Goal: Task Accomplishment & Management: Use online tool/utility

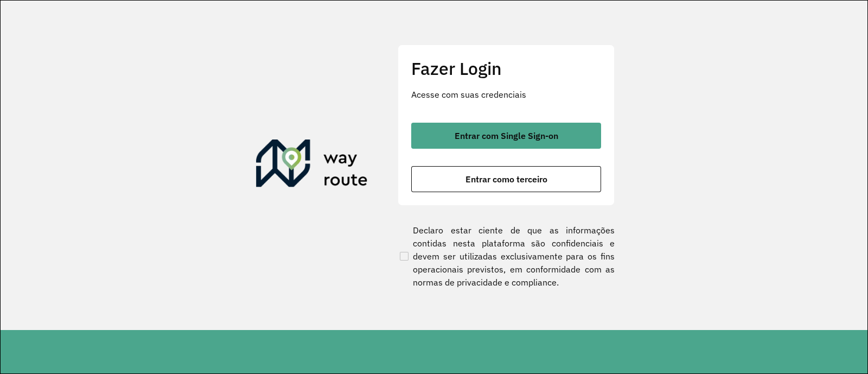
click at [490, 133] on span "Entrar com Single Sign-on" at bounding box center [506, 135] width 104 height 9
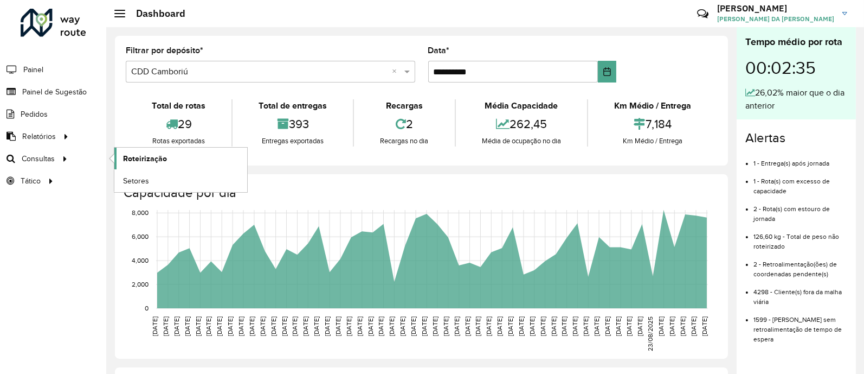
click at [143, 153] on span "Roteirização" at bounding box center [145, 158] width 44 height 11
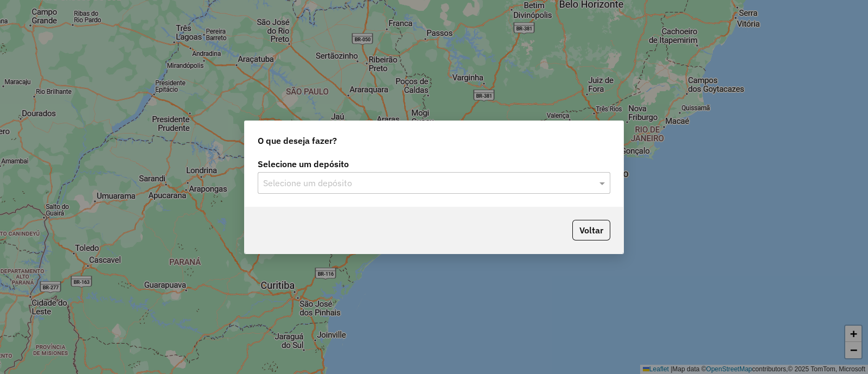
click at [312, 186] on input "text" at bounding box center [423, 183] width 320 height 13
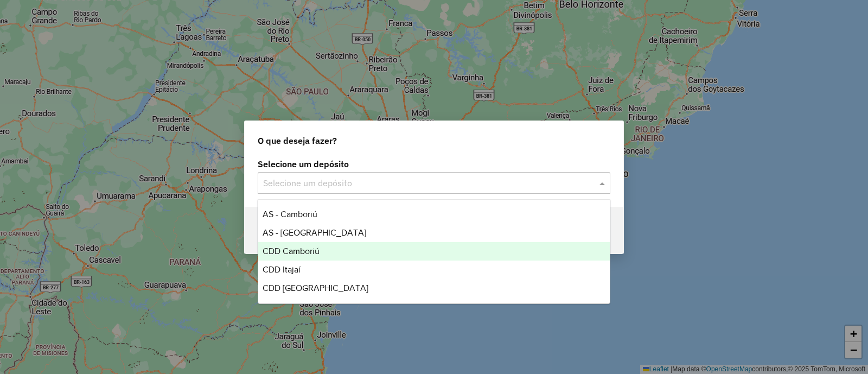
click at [332, 253] on div "CDD Camboriú" at bounding box center [433, 251] width 351 height 18
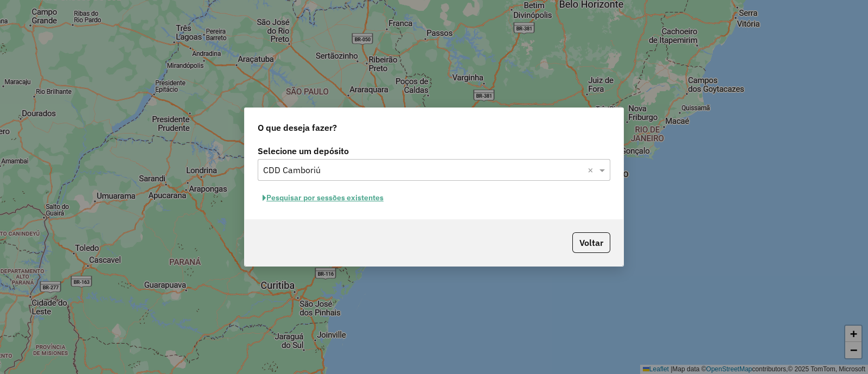
click at [347, 198] on button "Pesquisar por sessões existentes" at bounding box center [323, 197] width 131 height 17
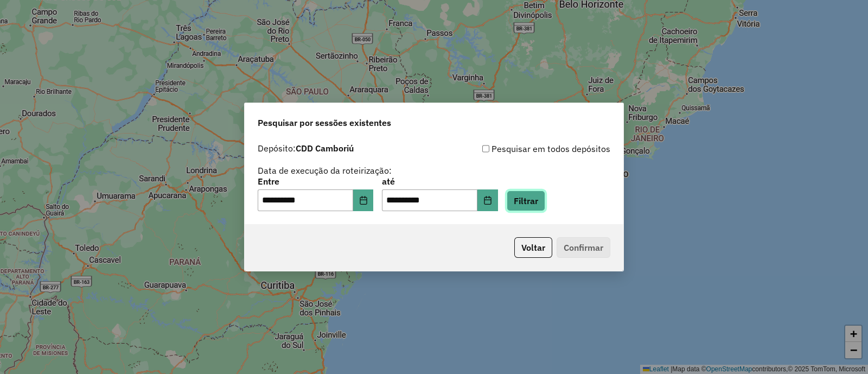
click at [544, 208] on button "Filtrar" at bounding box center [525, 200] width 39 height 21
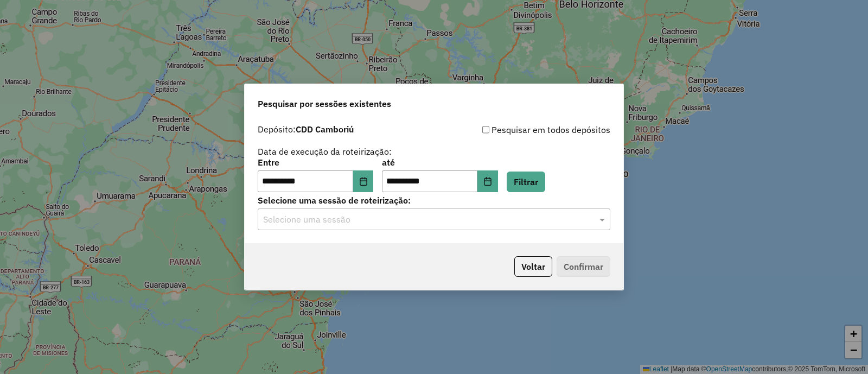
click at [465, 226] on div "Selecione uma sessão" at bounding box center [434, 219] width 352 height 22
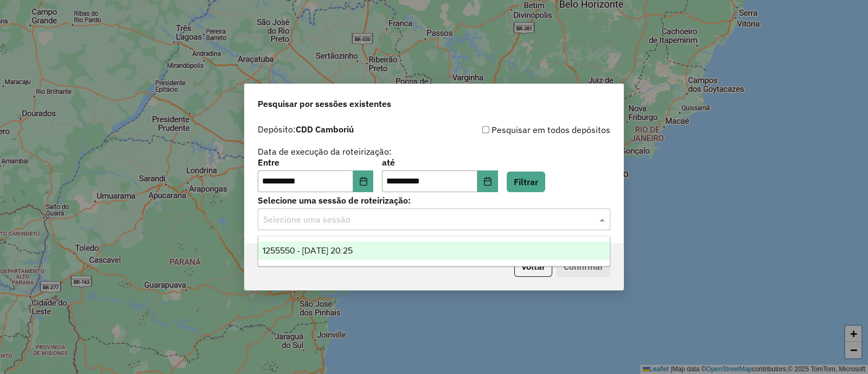
click at [397, 250] on div "1255550 - [DATE] 20:25" at bounding box center [433, 250] width 351 height 18
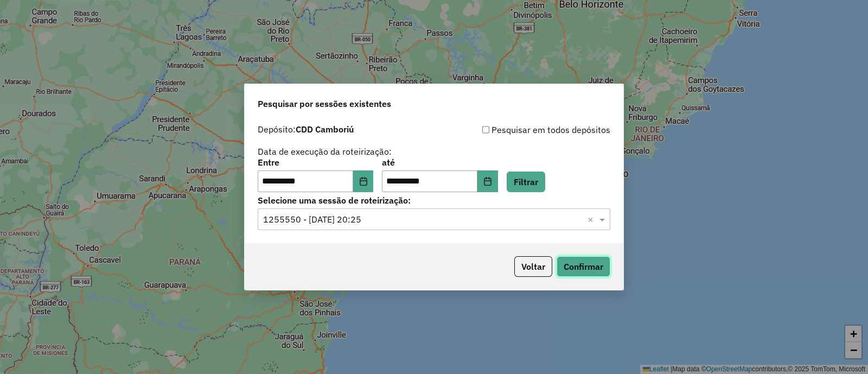
click at [580, 264] on button "Confirmar" at bounding box center [583, 266] width 54 height 21
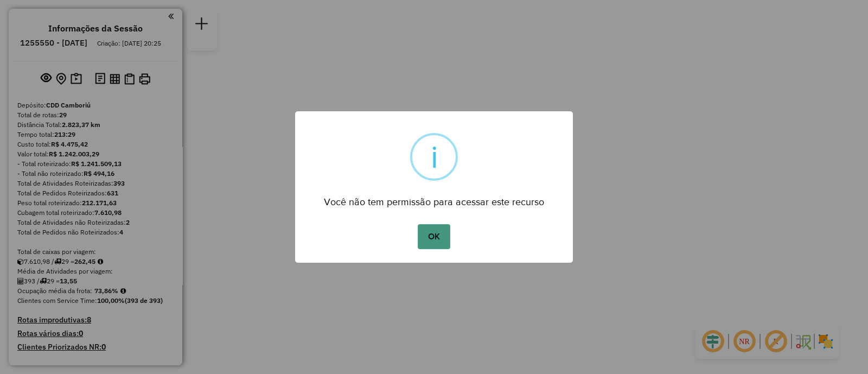
click at [432, 226] on button "OK" at bounding box center [434, 236] width 32 height 25
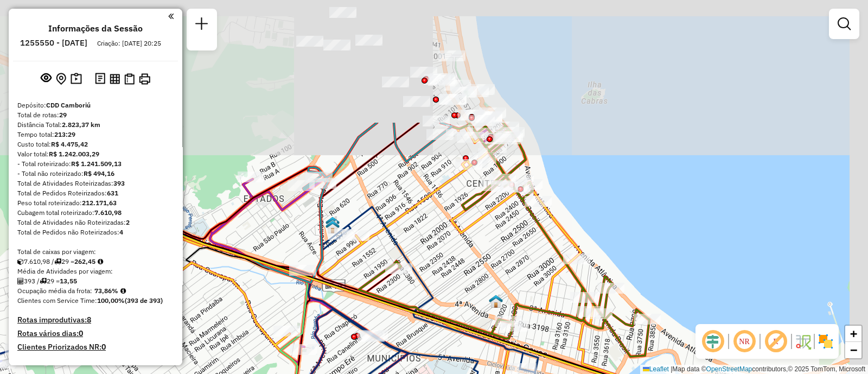
drag, startPoint x: 590, startPoint y: 113, endPoint x: 454, endPoint y: 273, distance: 210.0
click at [454, 273] on div "Janela de atendimento Grade de atendimento Capacidade Transportadoras Veículos …" at bounding box center [434, 187] width 868 height 374
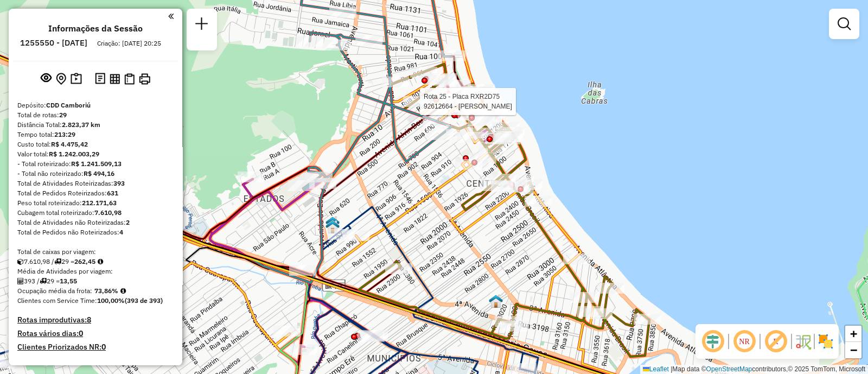
select select "**********"
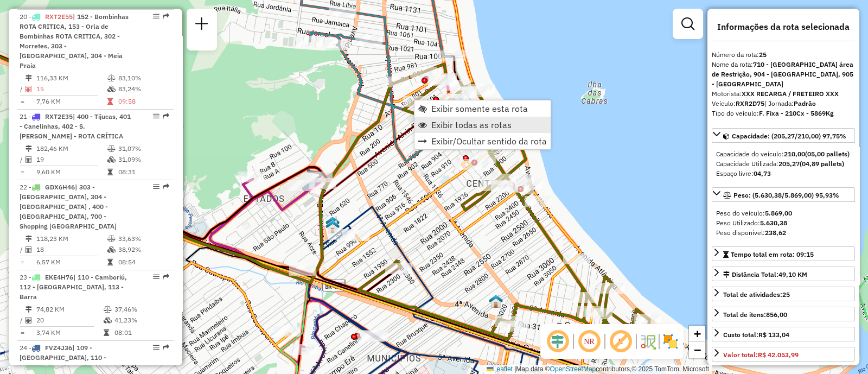
scroll to position [2074, 0]
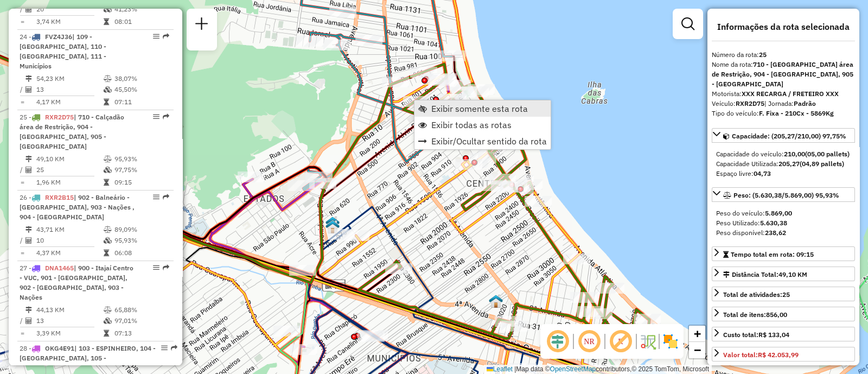
click at [463, 112] on span "Exibir somente esta rota" at bounding box center [479, 108] width 97 height 9
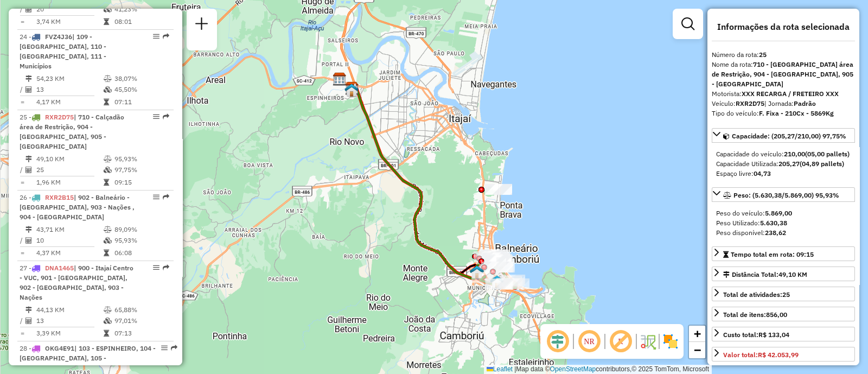
drag, startPoint x: 549, startPoint y: 256, endPoint x: 528, endPoint y: 201, distance: 58.9
click at [528, 201] on div "Janela de atendimento Grade de atendimento Capacidade Transportadoras Veículos …" at bounding box center [434, 187] width 868 height 374
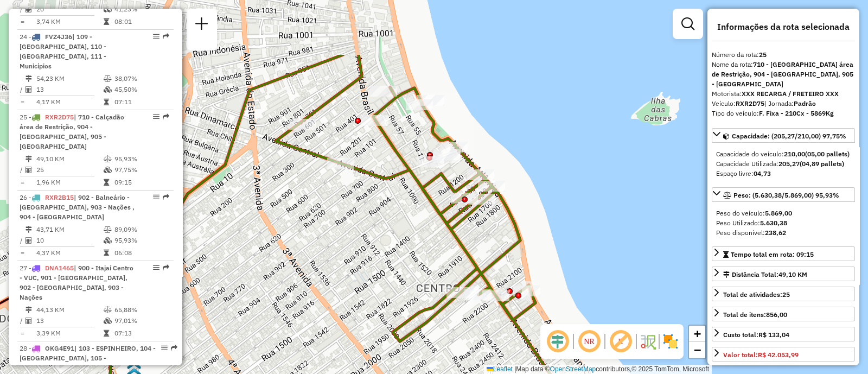
drag, startPoint x: 434, startPoint y: 240, endPoint x: 477, endPoint y: 332, distance: 101.9
click at [477, 332] on div "Janela de atendimento Grade de atendimento Capacidade Transportadoras Veículos …" at bounding box center [434, 187] width 868 height 374
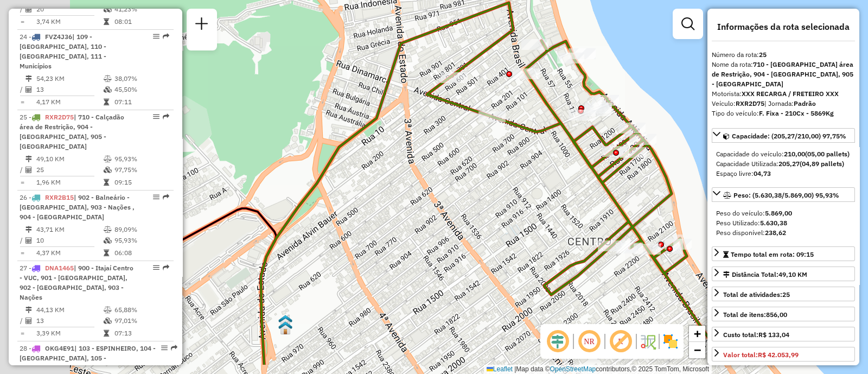
drag, startPoint x: 416, startPoint y: 194, endPoint x: 569, endPoint y: 145, distance: 161.2
click at [569, 145] on div "Janela de atendimento Grade de atendimento Capacidade Transportadoras Veículos …" at bounding box center [434, 187] width 868 height 374
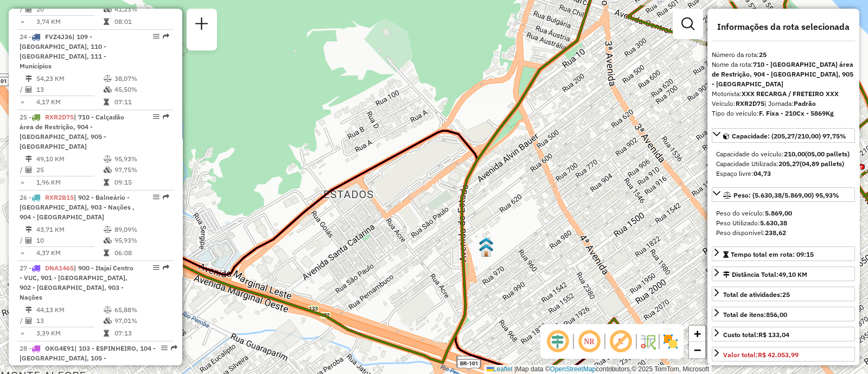
drag, startPoint x: 577, startPoint y: 168, endPoint x: 601, endPoint y: 157, distance: 26.2
click at [600, 157] on div "Janela de atendimento Grade de atendimento Capacidade Transportadoras Veículos …" at bounding box center [434, 187] width 868 height 374
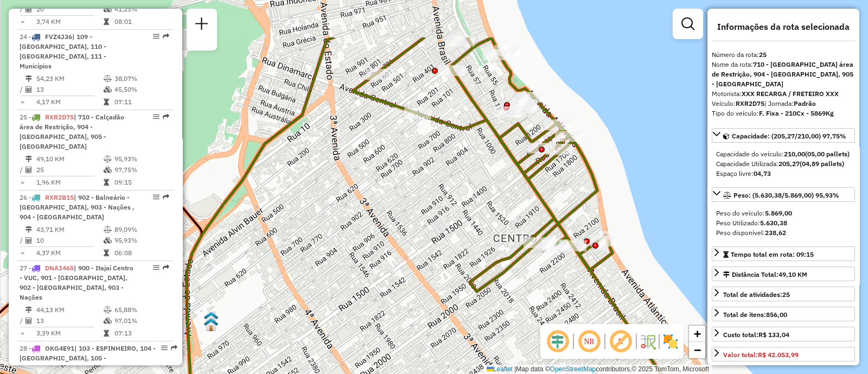
drag, startPoint x: 587, startPoint y: 161, endPoint x: 352, endPoint y: 229, distance: 244.6
click at [352, 229] on div "Janela de atendimento Grade de atendimento Capacidade Transportadoras Veículos …" at bounding box center [434, 187] width 868 height 374
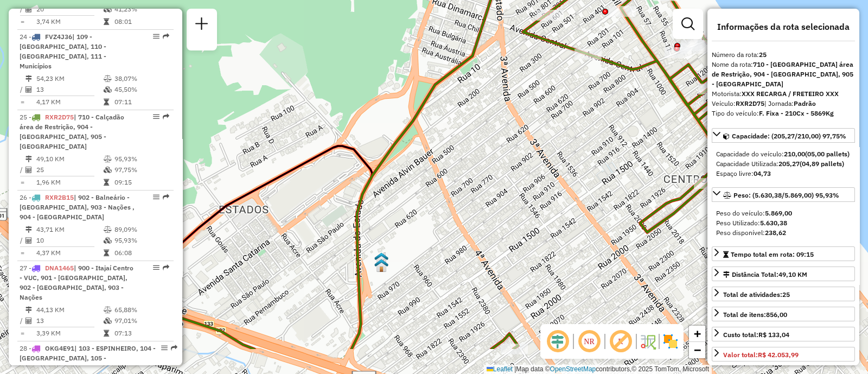
drag, startPoint x: 452, startPoint y: 174, endPoint x: 633, endPoint y: 112, distance: 190.7
click at [634, 111] on div "Janela de atendimento Grade de atendimento Capacidade Transportadoras Veículos …" at bounding box center [434, 187] width 868 height 374
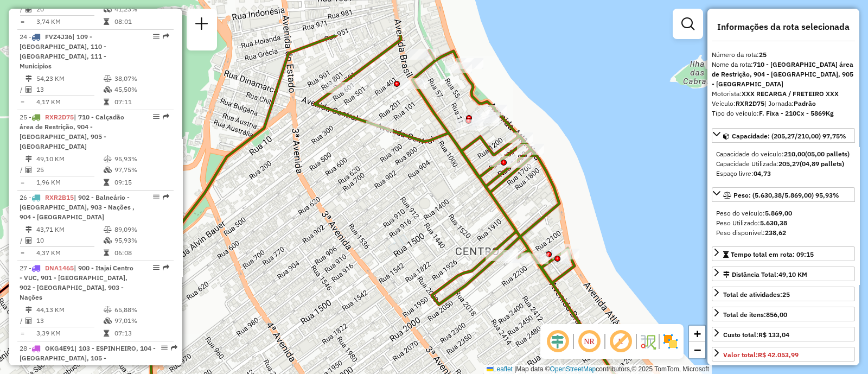
drag, startPoint x: 520, startPoint y: 183, endPoint x: 312, endPoint y: 255, distance: 220.6
click at [312, 255] on div "Janela de atendimento Grade de atendimento Capacidade Transportadoras Veículos …" at bounding box center [434, 187] width 868 height 374
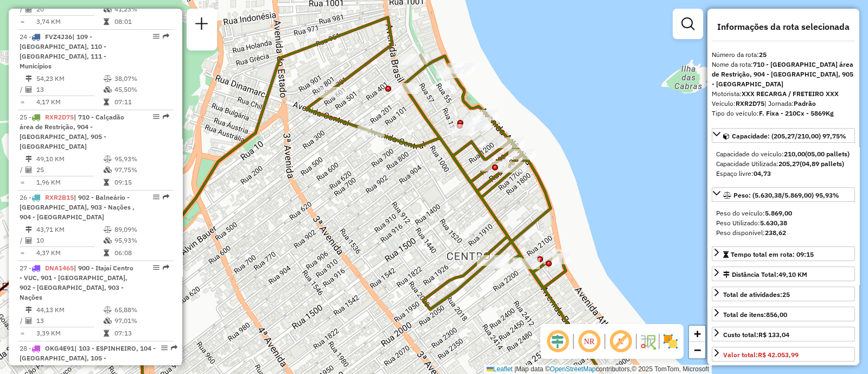
drag, startPoint x: 426, startPoint y: 196, endPoint x: 354, endPoint y: 241, distance: 85.3
click at [354, 241] on div "Janela de atendimento Grade de atendimento Capacidade Transportadoras Veículos …" at bounding box center [434, 187] width 868 height 374
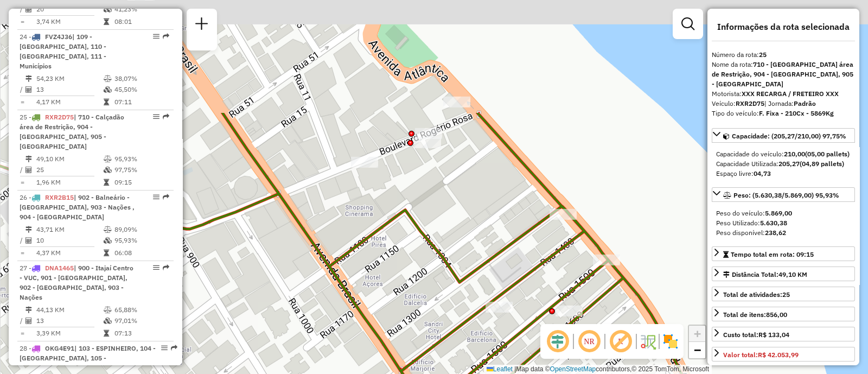
drag, startPoint x: 322, startPoint y: 173, endPoint x: 304, endPoint y: 323, distance: 150.7
click at [304, 323] on div "Janela de atendimento Grade de atendimento Capacidade Transportadoras Veículos …" at bounding box center [434, 187] width 868 height 374
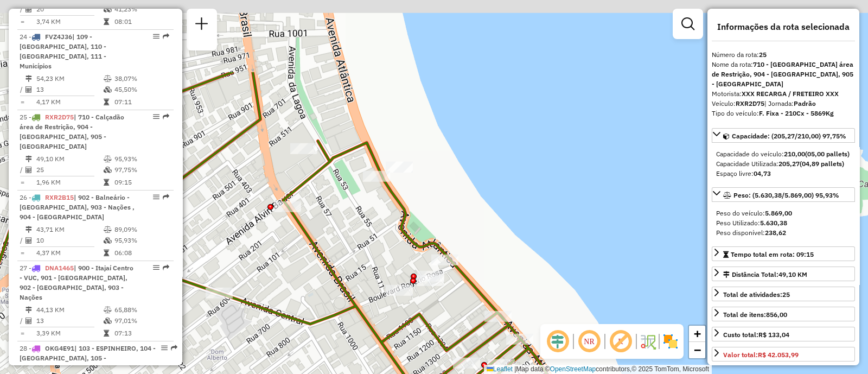
drag, startPoint x: 313, startPoint y: 145, endPoint x: 374, endPoint y: 257, distance: 127.6
click at [374, 257] on div "Janela de atendimento Grade de atendimento Capacidade Transportadoras Veículos …" at bounding box center [434, 187] width 868 height 374
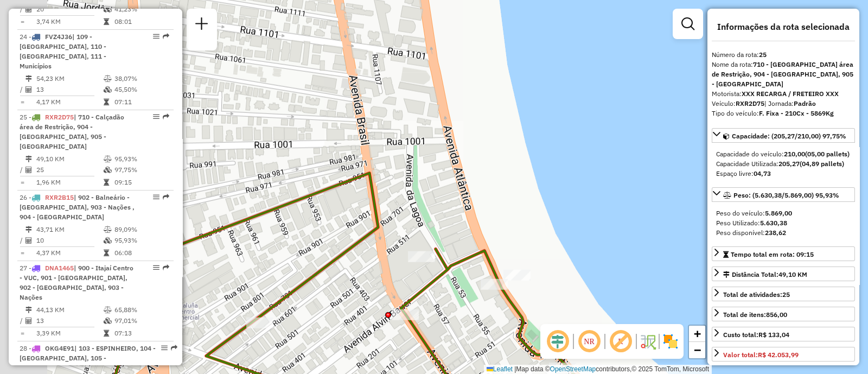
drag, startPoint x: 358, startPoint y: 225, endPoint x: 450, endPoint y: 306, distance: 122.9
click at [450, 306] on div "Janela de atendimento Grade de atendimento Capacidade Transportadoras Veículos …" at bounding box center [434, 187] width 868 height 374
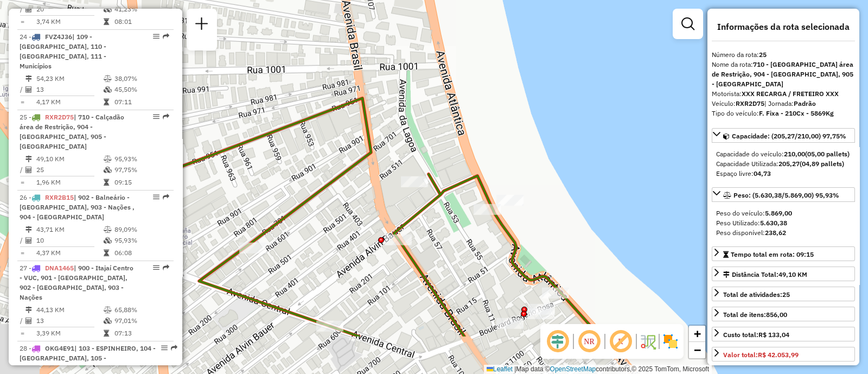
drag, startPoint x: 443, startPoint y: 202, endPoint x: 439, endPoint y: 125, distance: 76.6
click at [439, 125] on div "Janela de atendimento Grade de atendimento Capacidade Transportadoras Veículos …" at bounding box center [434, 187] width 868 height 374
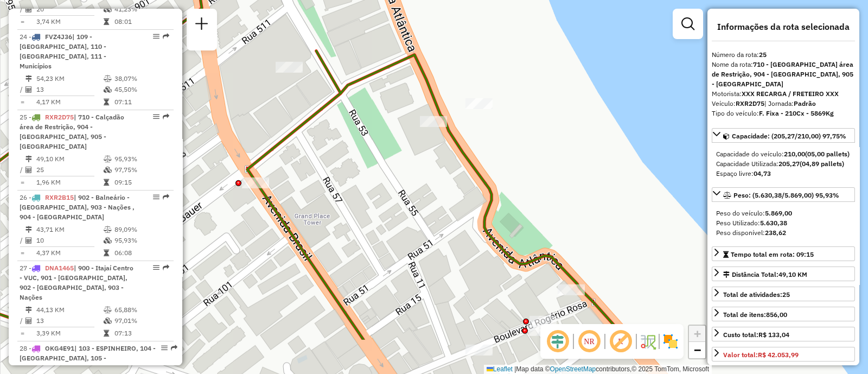
drag, startPoint x: 525, startPoint y: 233, endPoint x: 428, endPoint y: 184, distance: 109.1
click at [428, 184] on div "Janela de atendimento Grade de atendimento Capacidade Transportadoras Veículos …" at bounding box center [434, 187] width 868 height 374
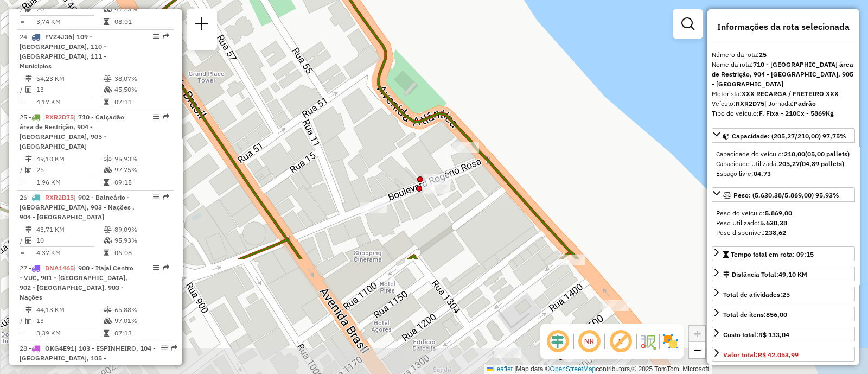
drag, startPoint x: 512, startPoint y: 197, endPoint x: 407, endPoint y: 45, distance: 185.0
click at [407, 45] on div "Janela de atendimento Grade de atendimento Capacidade Transportadoras Veículos …" at bounding box center [434, 187] width 868 height 374
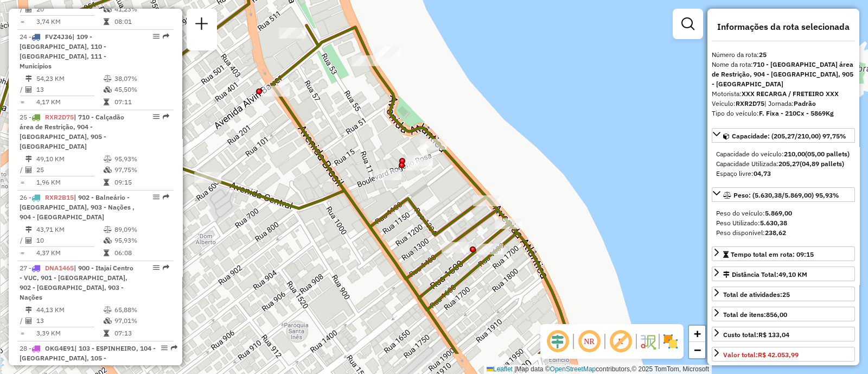
drag, startPoint x: 482, startPoint y: 254, endPoint x: 452, endPoint y: 188, distance: 71.9
click at [452, 188] on div "Janela de atendimento Grade de atendimento Capacidade Transportadoras Veículos …" at bounding box center [434, 187] width 868 height 374
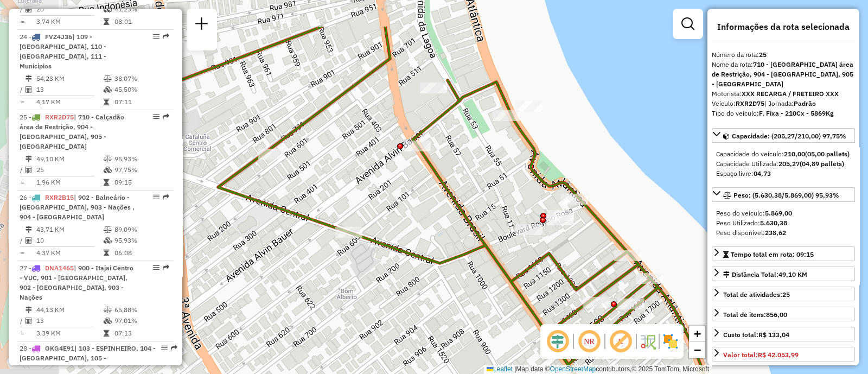
drag, startPoint x: 290, startPoint y: 218, endPoint x: 429, endPoint y: 277, distance: 150.7
click at [429, 277] on div "Janela de atendimento Grade de atendimento Capacidade Transportadoras Veículos …" at bounding box center [434, 187] width 868 height 374
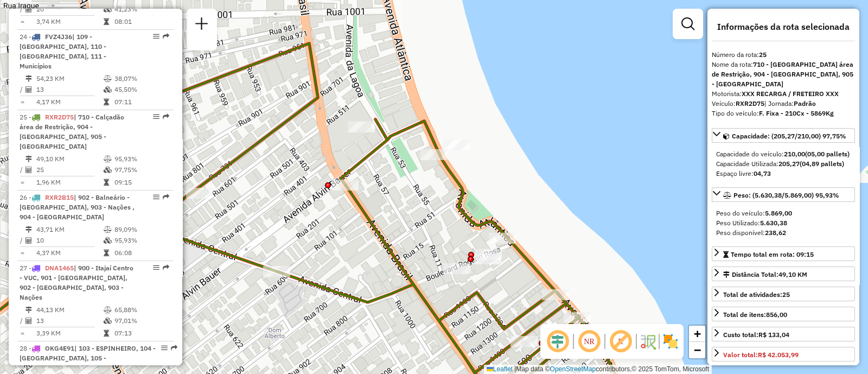
drag, startPoint x: 455, startPoint y: 192, endPoint x: 376, endPoint y: 239, distance: 91.7
click at [376, 239] on icon at bounding box center [391, 284] width 490 height 331
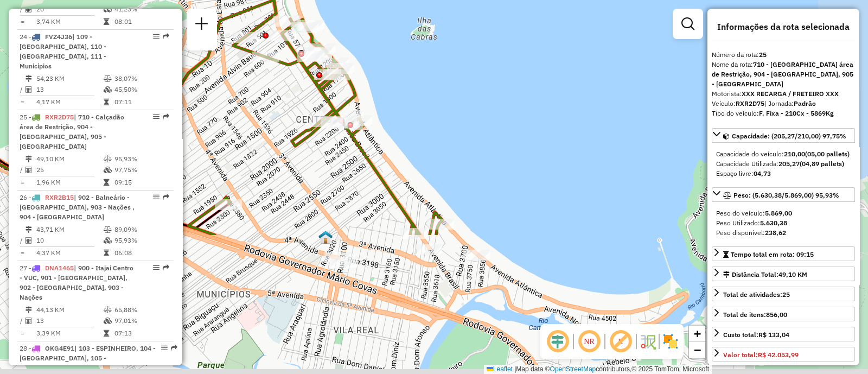
drag, startPoint x: 553, startPoint y: 213, endPoint x: 390, endPoint y: 84, distance: 207.2
click at [390, 84] on div "Janela de atendimento Grade de atendimento Capacidade Transportadoras Veículos …" at bounding box center [434, 187] width 868 height 374
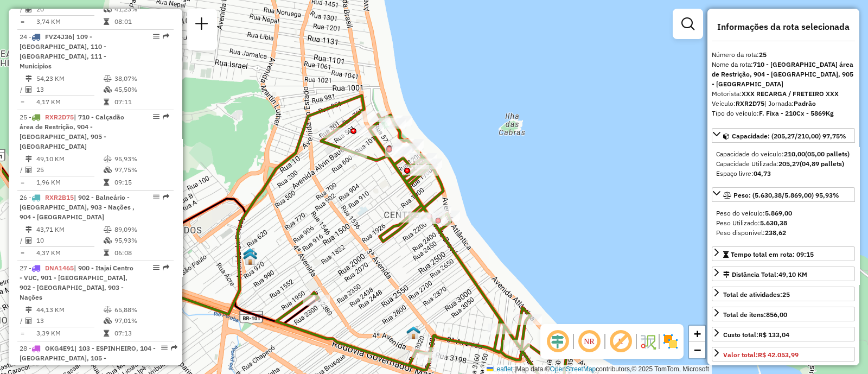
drag, startPoint x: 496, startPoint y: 145, endPoint x: 602, endPoint y: 296, distance: 184.1
click at [602, 296] on div "Janela de atendimento Grade de atendimento Capacidade Transportadoras Veículos …" at bounding box center [434, 187] width 868 height 374
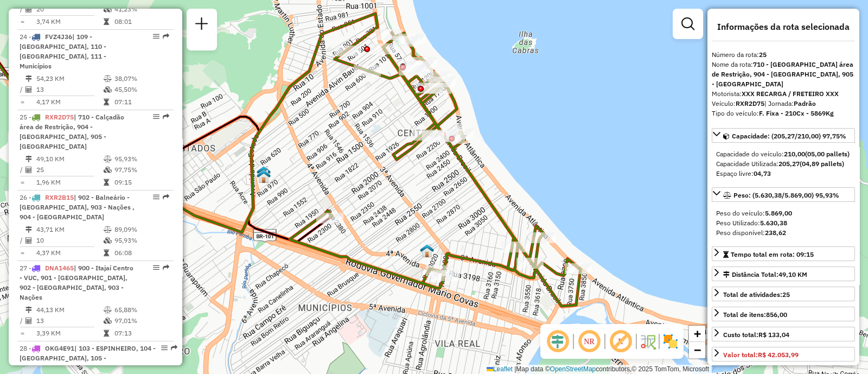
drag, startPoint x: 512, startPoint y: 201, endPoint x: 526, endPoint y: 119, distance: 82.5
click at [526, 119] on div "Janela de atendimento Grade de atendimento Capacidade Transportadoras Veículos …" at bounding box center [434, 187] width 868 height 374
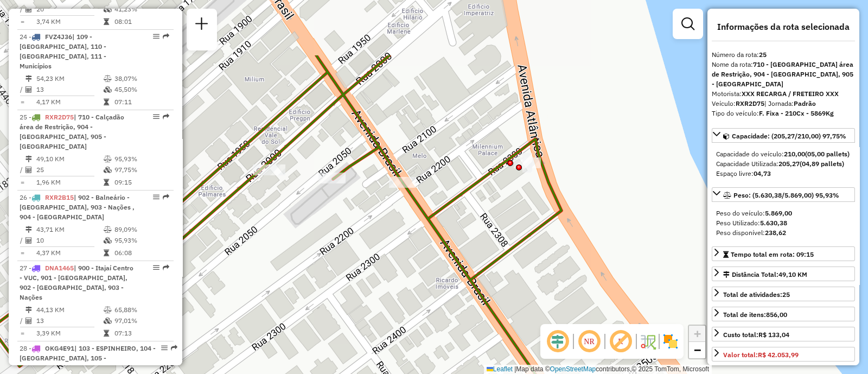
drag, startPoint x: 324, startPoint y: 158, endPoint x: 369, endPoint y: 251, distance: 102.6
click at [369, 251] on div "Janela de atendimento Grade de atendimento Capacidade Transportadoras Veículos …" at bounding box center [434, 187] width 868 height 374
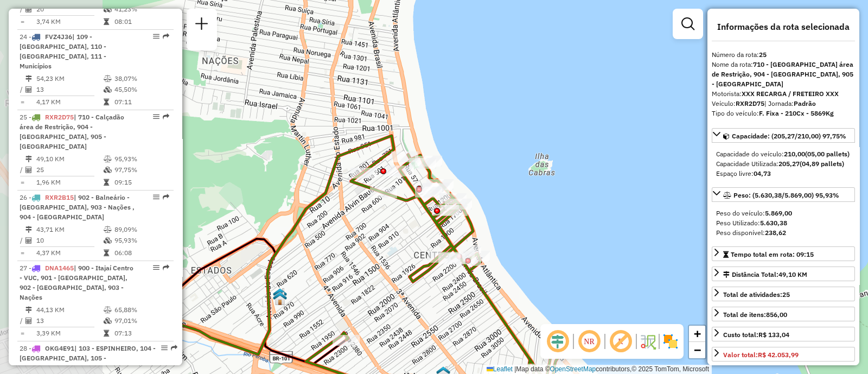
drag, startPoint x: 265, startPoint y: 191, endPoint x: 394, endPoint y: 221, distance: 132.5
click at [394, 221] on div "Janela de atendimento Grade de atendimento Capacidade Transportadoras Veículos …" at bounding box center [434, 187] width 868 height 374
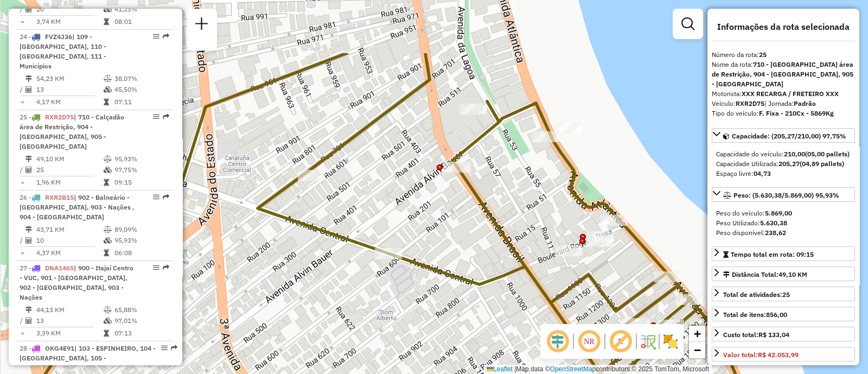
drag, startPoint x: 458, startPoint y: 118, endPoint x: 386, endPoint y: 229, distance: 133.0
click at [386, 229] on div "Janela de atendimento Grade de atendimento Capacidade Transportadoras Veículos …" at bounding box center [434, 187] width 868 height 374
